Goal: Find specific page/section: Find specific page/section

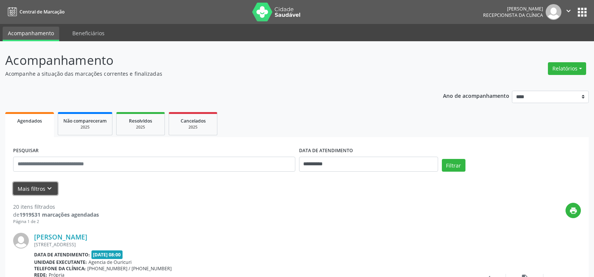
click at [36, 189] on button "Mais filtros keyboard_arrow_down" at bounding box center [35, 188] width 45 height 13
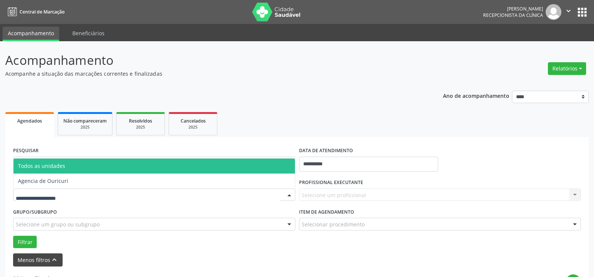
click at [36, 189] on div at bounding box center [154, 194] width 282 height 13
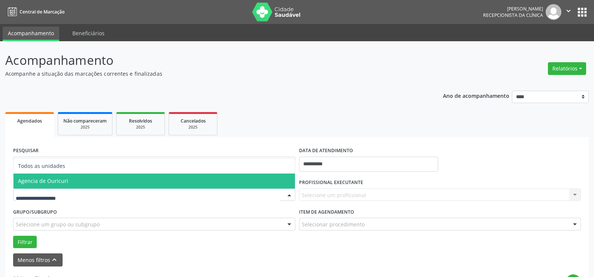
click at [39, 186] on span "Agencia de Ouricuri" at bounding box center [153, 180] width 281 height 15
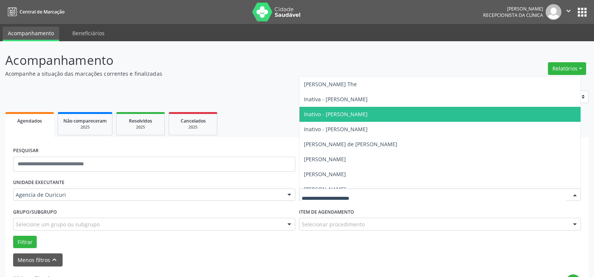
scroll to position [75, 0]
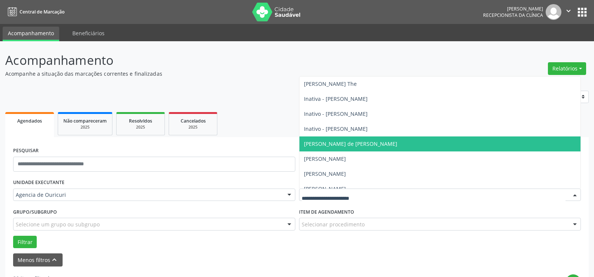
click at [333, 147] on span "[PERSON_NAME] de [PERSON_NAME]" at bounding box center [439, 143] width 281 height 15
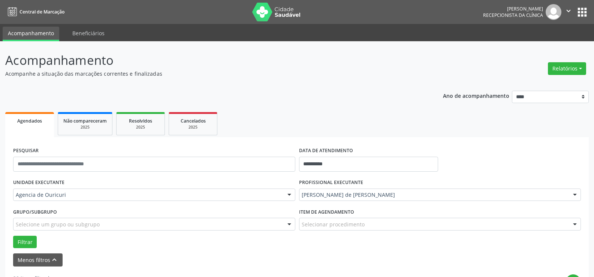
click at [330, 231] on div "Item de agendamento Selecionar procedimento #0000 - Alergologia #0001 - Angiolo…" at bounding box center [440, 220] width 286 height 29
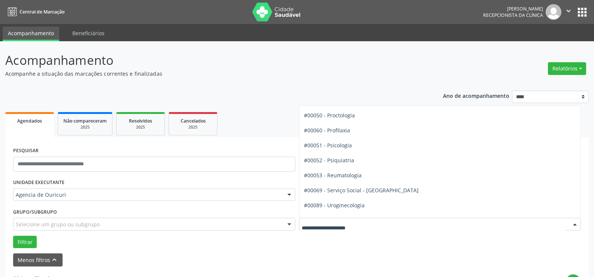
scroll to position [1237, 0]
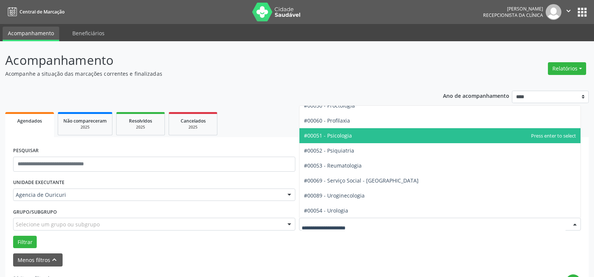
click at [371, 138] on span "#00051 - Psicologia" at bounding box center [439, 135] width 281 height 15
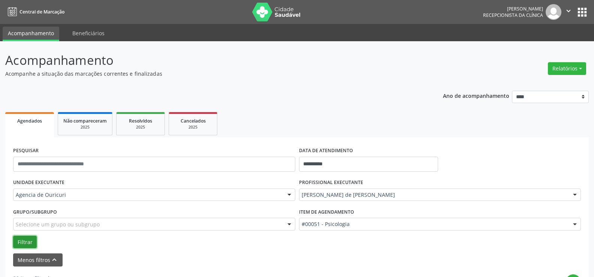
click at [14, 239] on button "Filtrar" at bounding box center [25, 242] width 24 height 13
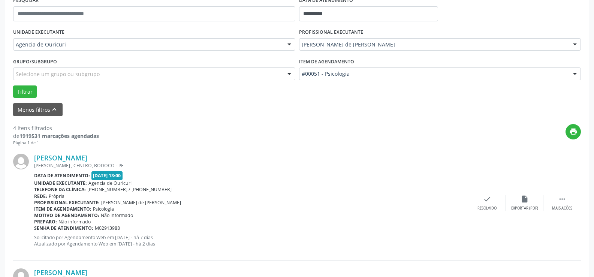
scroll to position [40, 0]
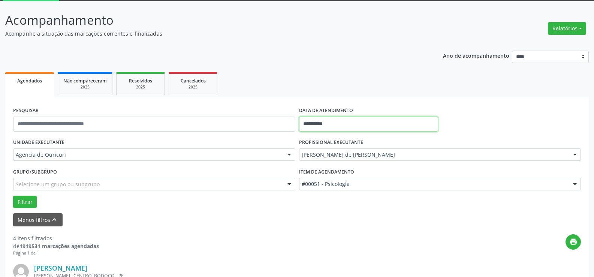
click at [337, 121] on input "**********" at bounding box center [368, 124] width 139 height 15
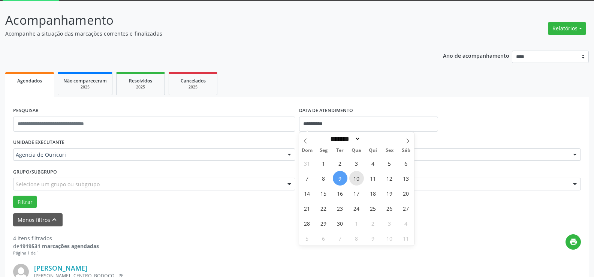
click at [357, 182] on span "10" at bounding box center [356, 178] width 15 height 15
type input "**********"
click at [357, 182] on span "10" at bounding box center [356, 178] width 15 height 15
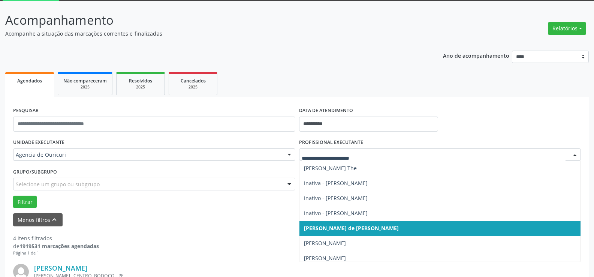
click at [350, 224] on span "[PERSON_NAME] de [PERSON_NAME]" at bounding box center [439, 228] width 281 height 15
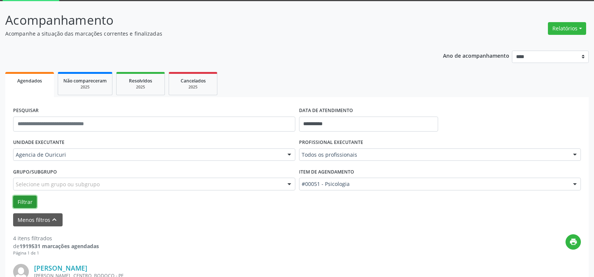
click at [27, 206] on button "Filtrar" at bounding box center [25, 202] width 24 height 13
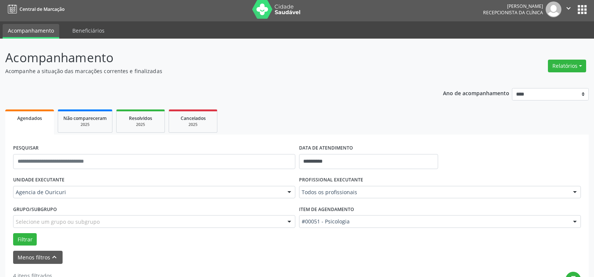
scroll to position [0, 0]
